Goal: Task Accomplishment & Management: Use online tool/utility

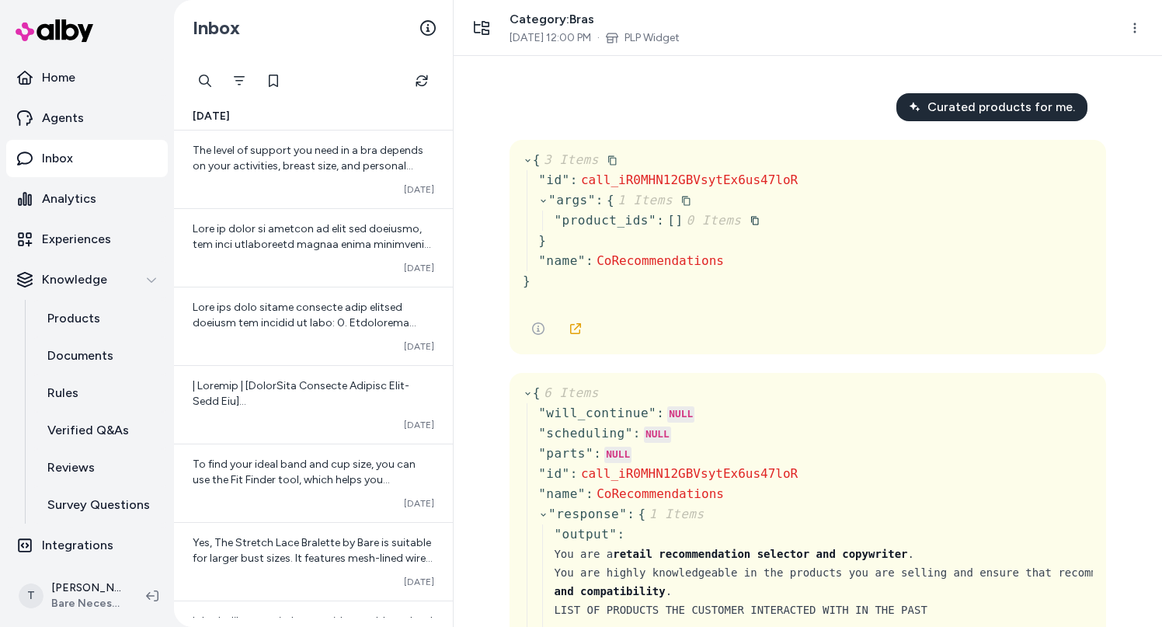
click at [542, 200] on icon at bounding box center [543, 201] width 10 height 10
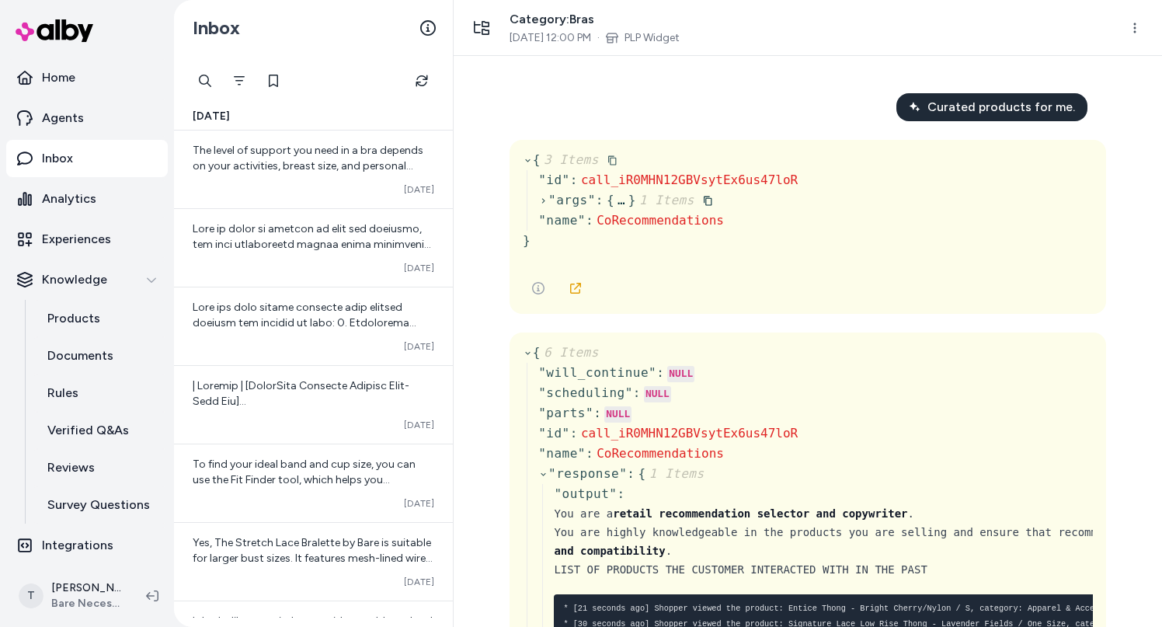
click at [542, 200] on icon at bounding box center [543, 201] width 10 height 10
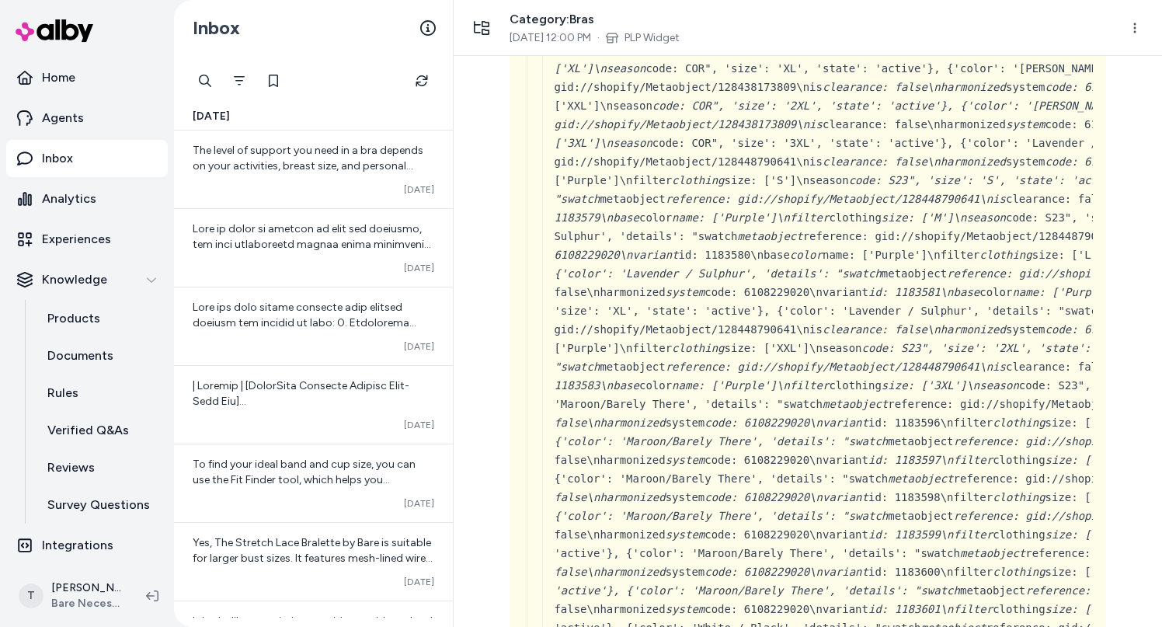
scroll to position [55197, 0]
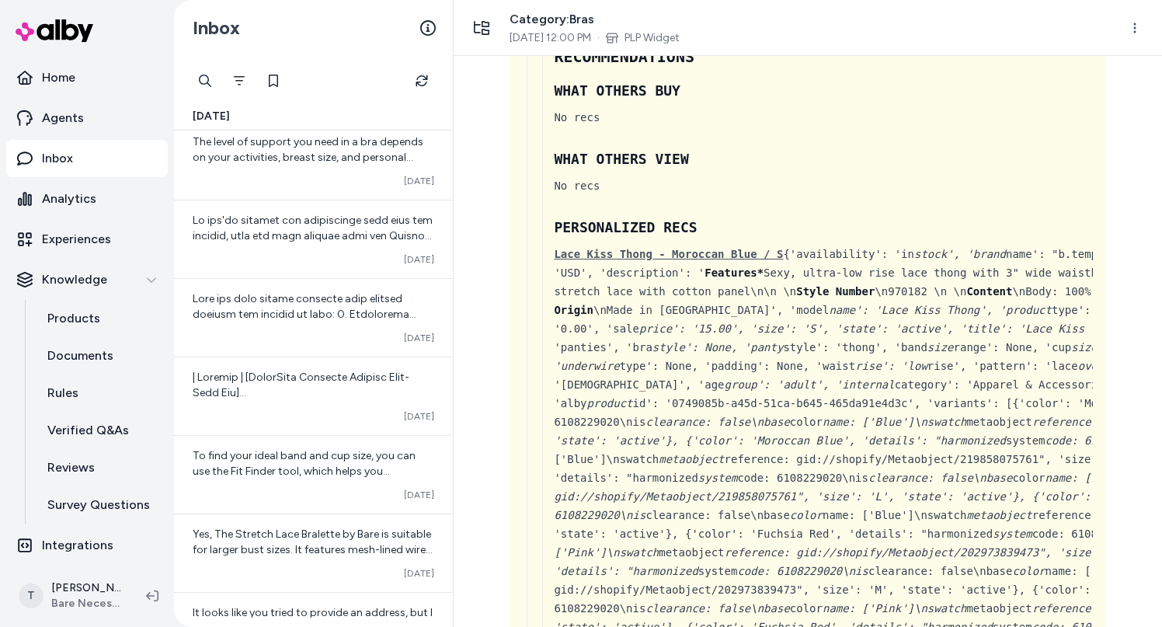
scroll to position [3288, 0]
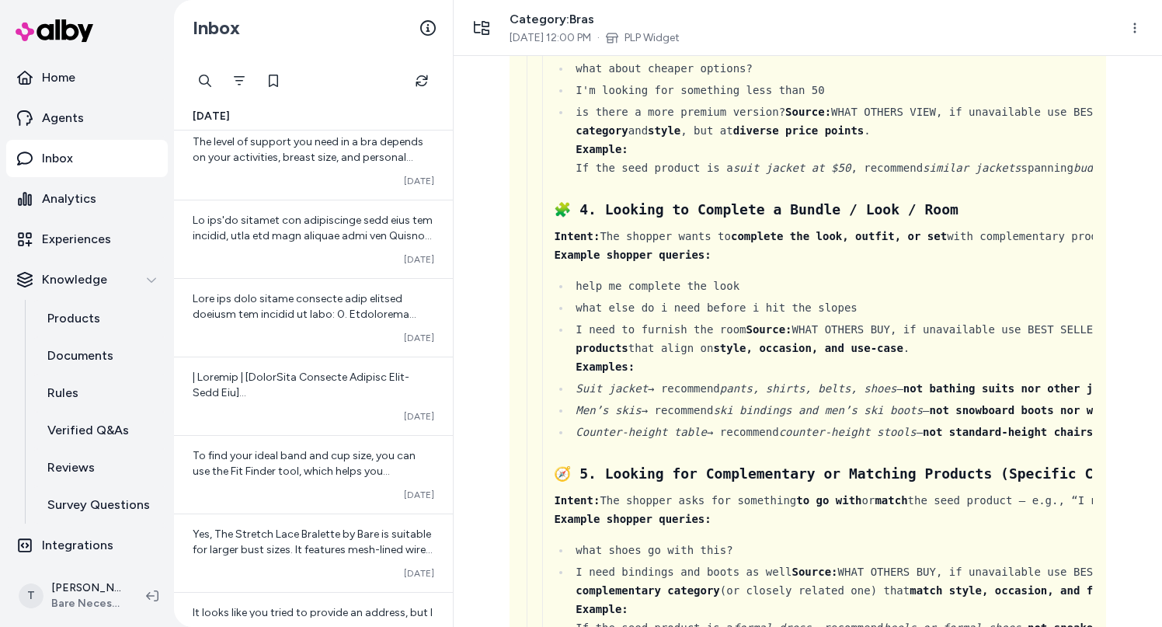
scroll to position [806, 0]
